Goal: Information Seeking & Learning: Learn about a topic

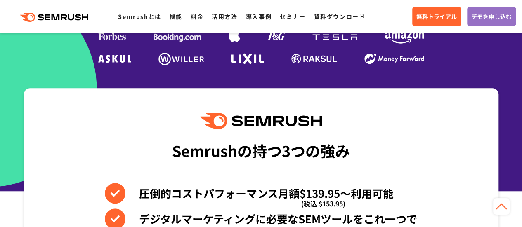
scroll to position [263, 0]
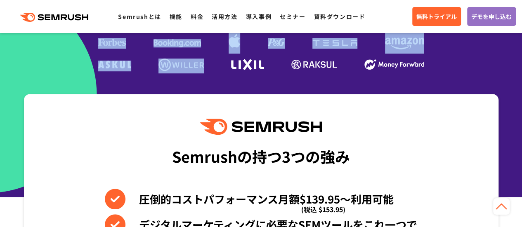
drag, startPoint x: 220, startPoint y: 87, endPoint x: 163, endPoint y: 73, distance: 57.8
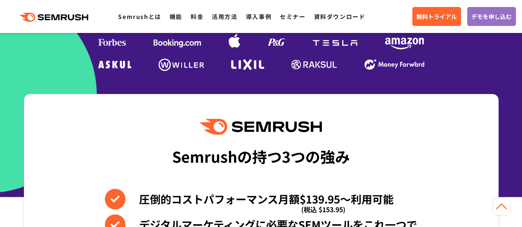
click at [244, 97] on div "Semrushの持つ3つの強み 圧倒的コストパフォーマンス月額$139.95〜利用可能 (税込 $153.95) デジタルマーケティングに必要なSEMツールを…" at bounding box center [261, 224] width 475 height 261
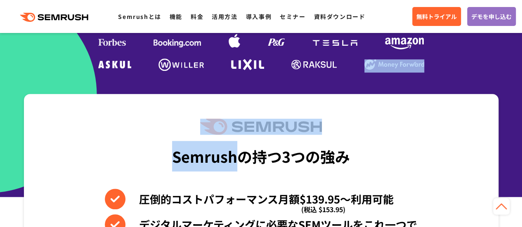
click at [244, 97] on div "Semrushの持つ3つの強み 圧倒的コストパフォーマンス月額$139.95〜利用可能 (税込 $153.95) デジタルマーケティングに必要なSEMツールを…" at bounding box center [261, 224] width 475 height 261
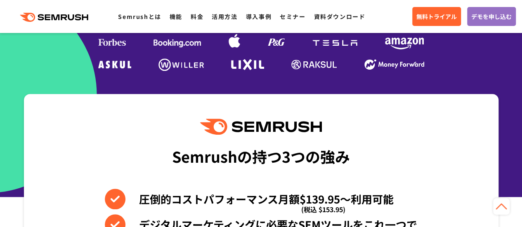
click at [370, 130] on div "Semrushの持つ3つの強み 圧倒的コストパフォーマンス月額$139.95〜利用可能 (税込 $153.95) デジタルマーケティングに必要なSEMツールを…" at bounding box center [261, 224] width 475 height 261
